Goal: Information Seeking & Learning: Find specific fact

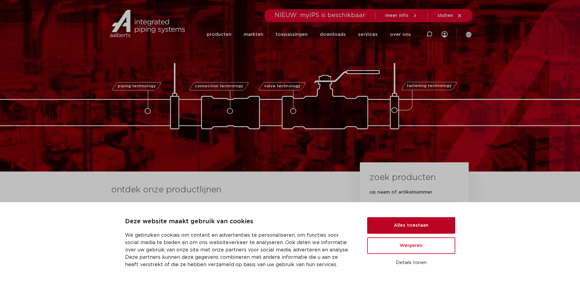
click at [394, 220] on button "Alles toestaan" at bounding box center [411, 225] width 88 height 17
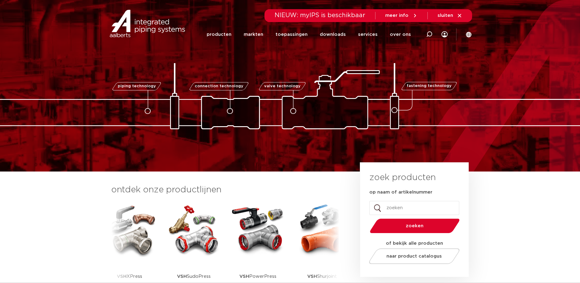
click at [386, 207] on input "op naam of artikelnummer" at bounding box center [414, 208] width 90 height 14
type input "conti+"
click at [367, 218] on button "zoeken" at bounding box center [414, 226] width 95 height 16
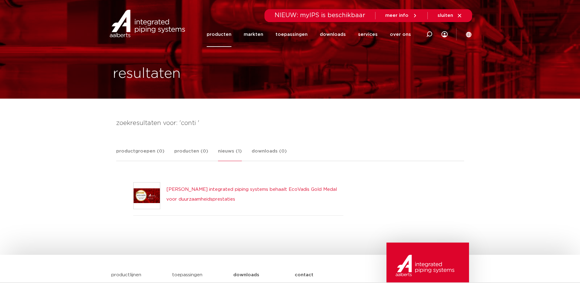
click at [227, 33] on link "producten" at bounding box center [219, 34] width 25 height 25
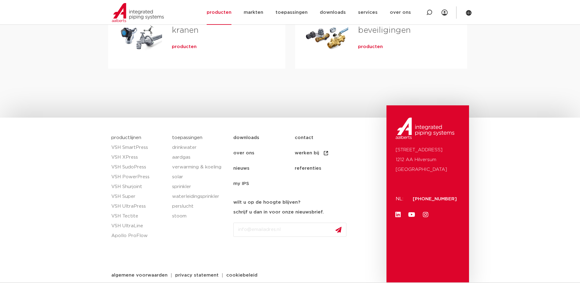
scroll to position [296, 0]
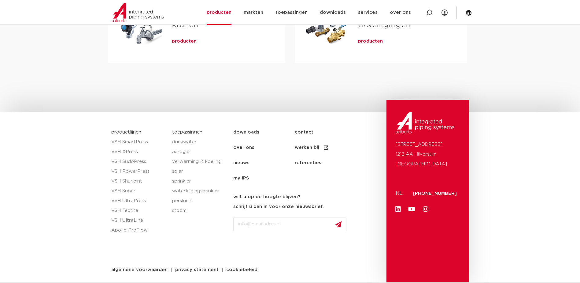
click at [429, 163] on p "Oude Amersfoortseweg 99 1212 AA Hilversum Nederland" at bounding box center [428, 153] width 64 height 29
